Goal: Check status: Check status

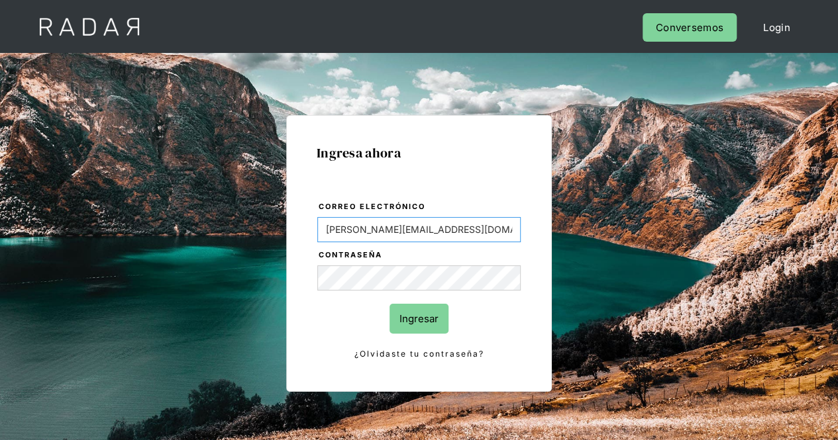
drag, startPoint x: 451, startPoint y: 232, endPoint x: 180, endPoint y: 232, distance: 270.9
click at [180, 232] on div "Ingresa ahora Correo electrónico Evans@prontopaga.com Contraseña Ingresar ¿Olvi…" at bounding box center [419, 299] width 623 height 412
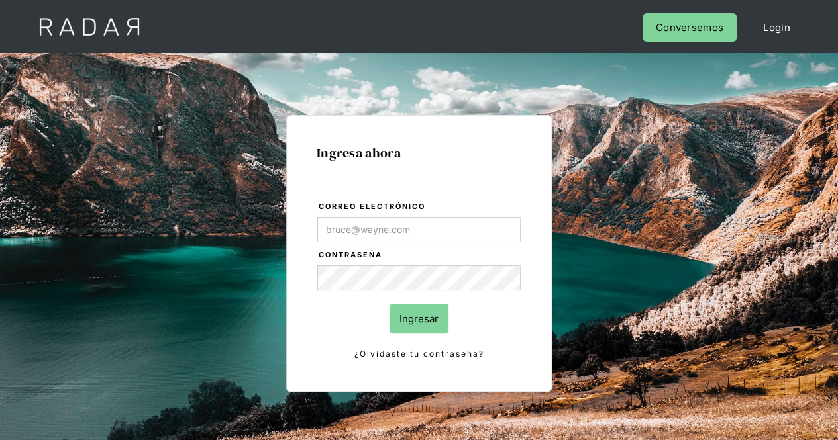
click at [555, 289] on div "Ingresa ahora Correo electrónico Contraseña Ingresar ¿Olvidaste tu contraseña? …" at bounding box center [419, 299] width 623 height 412
click at [85, 265] on div "Ingresa ahora Correo electrónico Contraseña Ingresar ¿Olvidaste tu contraseña? …" at bounding box center [419, 279] width 838 height 452
type input "[PERSON_NAME][EMAIL_ADDRESS][PERSON_NAME][DOMAIN_NAME]"
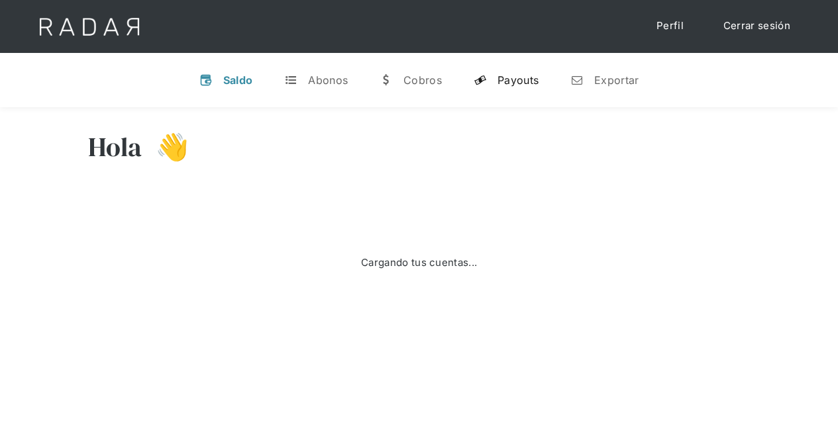
click at [515, 79] on div "Payouts" at bounding box center [517, 80] width 41 height 13
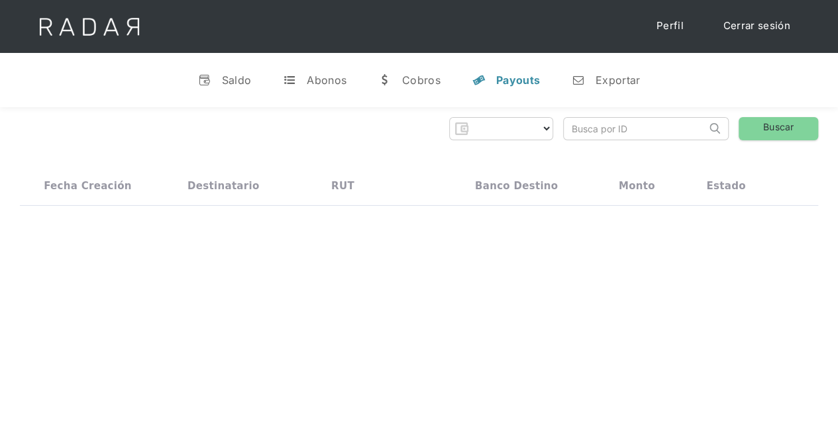
select select "prontopaga"
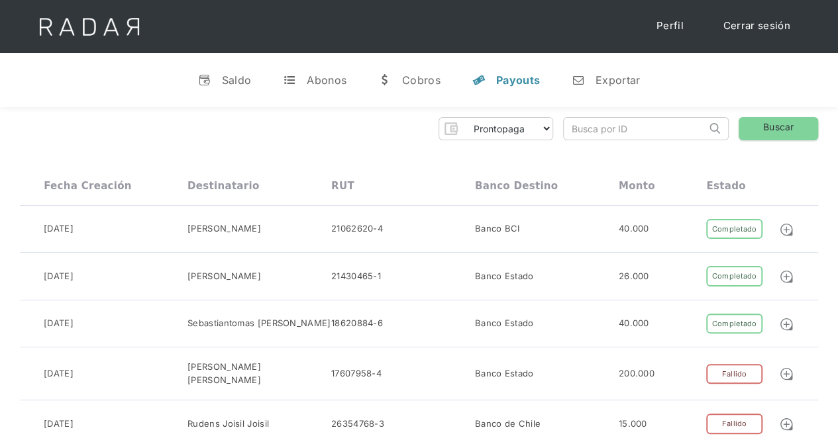
click at [582, 131] on input "search" at bounding box center [635, 129] width 142 height 22
paste input "4fbd754e-24da-4f06-a9d1-893eec4c9c4a"
type input "4fbd754e-24da-4f06-a9d1-893eec4c9c4a"
click at [780, 131] on link "Buscar" at bounding box center [778, 128] width 79 height 23
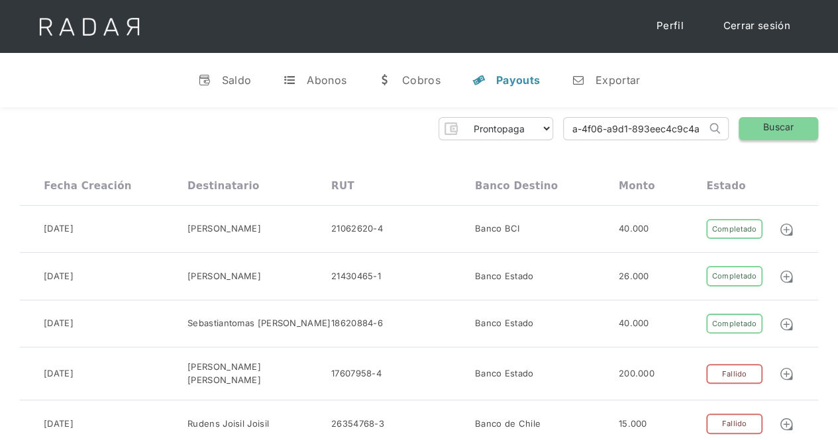
scroll to position [0, 0]
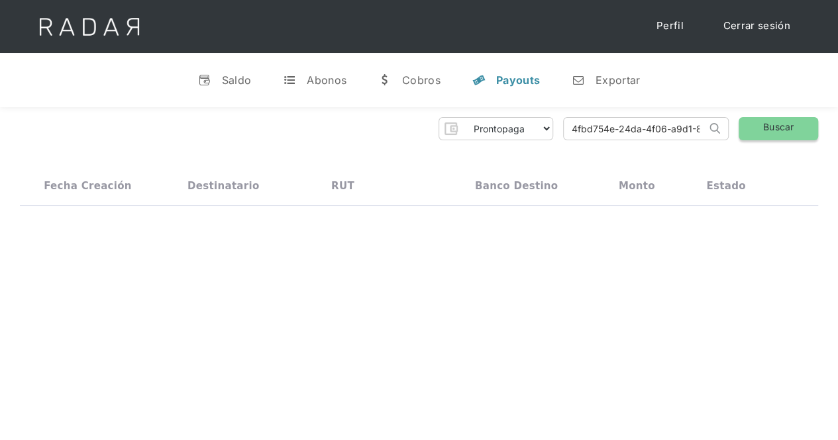
click at [770, 132] on link "Buscar" at bounding box center [778, 128] width 79 height 23
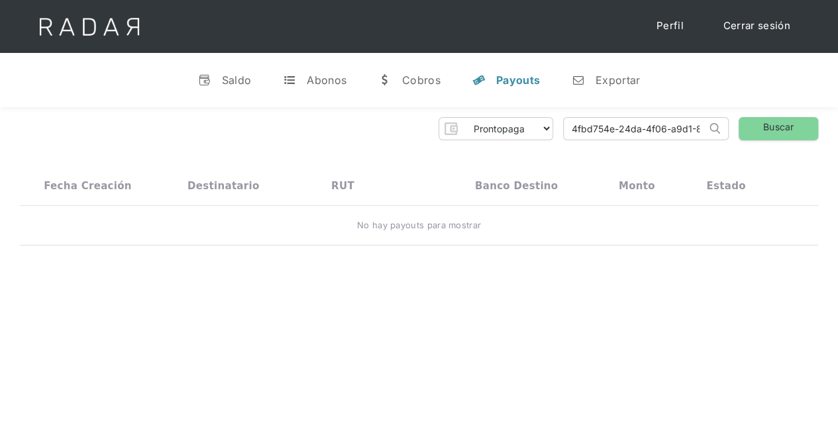
drag, startPoint x: 62, startPoint y: 95, endPoint x: 91, endPoint y: 69, distance: 38.9
click at [62, 95] on div "v Saldo t Abonos w [GEOGRAPHIC_DATA] y Payouts n Exportar" at bounding box center [419, 80] width 838 height 54
drag, startPoint x: 576, startPoint y: 130, endPoint x: 807, endPoint y: 128, distance: 231.8
click at [807, 128] on div "Prontopaga Prontopaga 2 Thank you! Your submission has been received! Oops! Som…" at bounding box center [419, 128] width 798 height 23
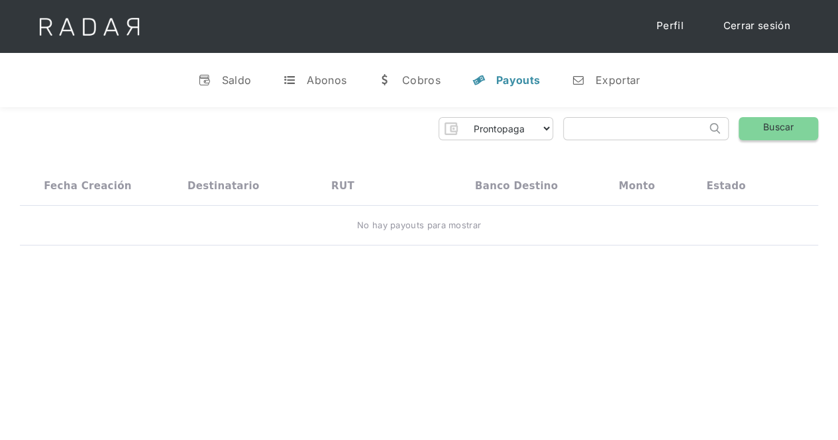
scroll to position [0, 0]
paste input "40fad63c-f551-4df0-999a-3b14cf3bed81"
type input "40fad63c-f551-4df0-999a-3b14cf3bed81"
click at [807, 128] on link "Buscar" at bounding box center [778, 128] width 79 height 23
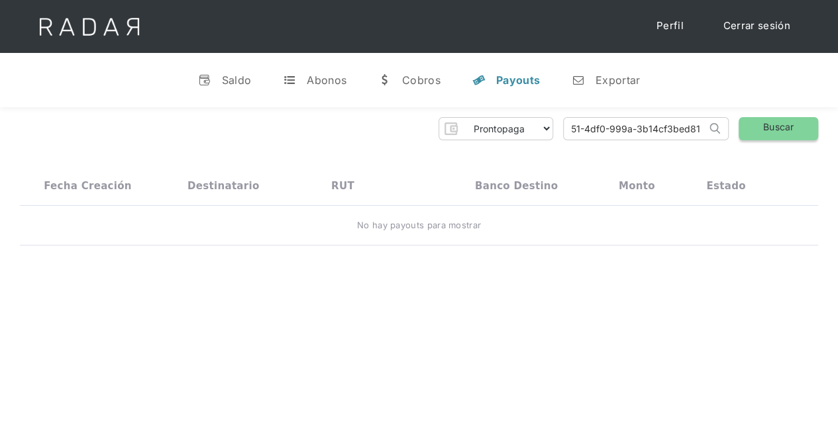
scroll to position [0, 0]
click at [799, 135] on link "Buscar" at bounding box center [778, 128] width 79 height 23
